Goal: Task Accomplishment & Management: Manage account settings

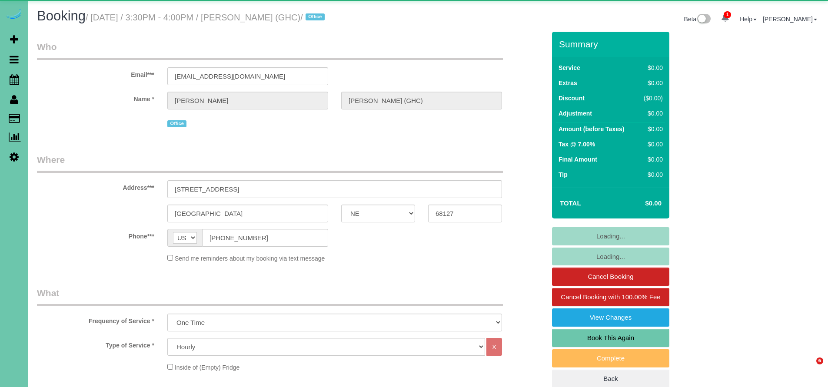
select select "NE"
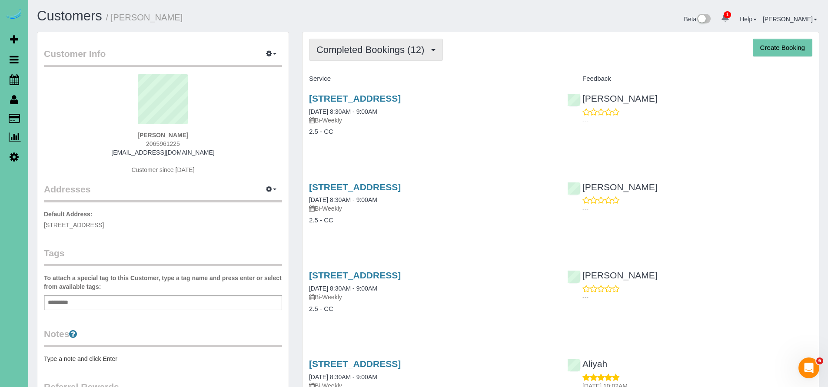
click at [357, 57] on button "Completed Bookings (12)" at bounding box center [376, 50] width 134 height 22
